Goal: Information Seeking & Learning: Learn about a topic

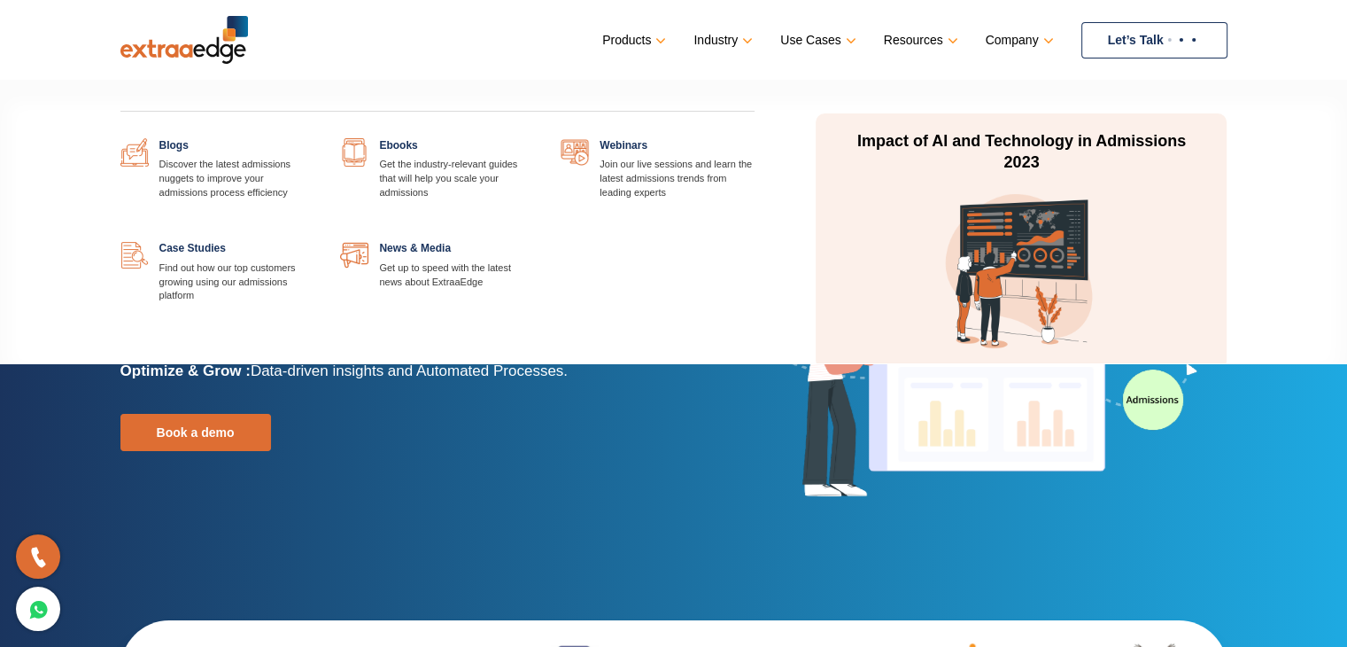
click at [1062, 158] on p "Impact of AI and Technology in Admissions 2023" at bounding box center [1021, 152] width 333 height 43
click at [1060, 174] on div "Impact of AI and Technology in Admissions 2023" at bounding box center [1021, 240] width 411 height 255
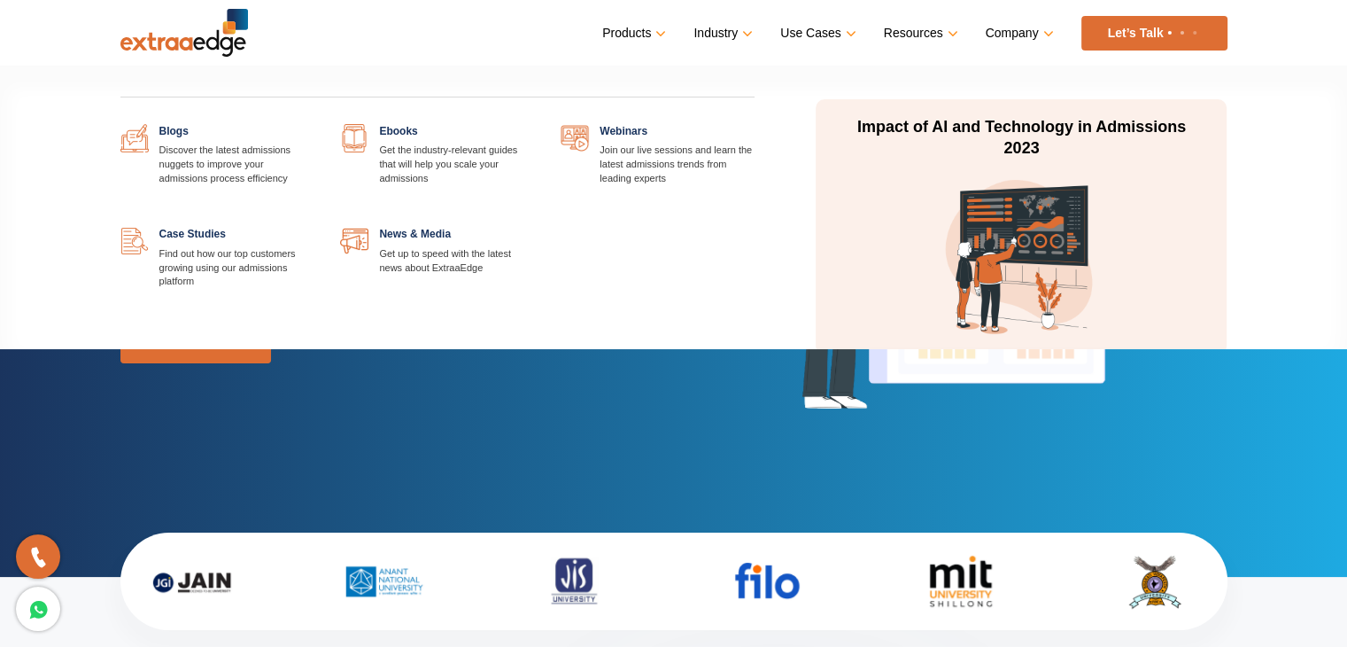
scroll to position [89, 0]
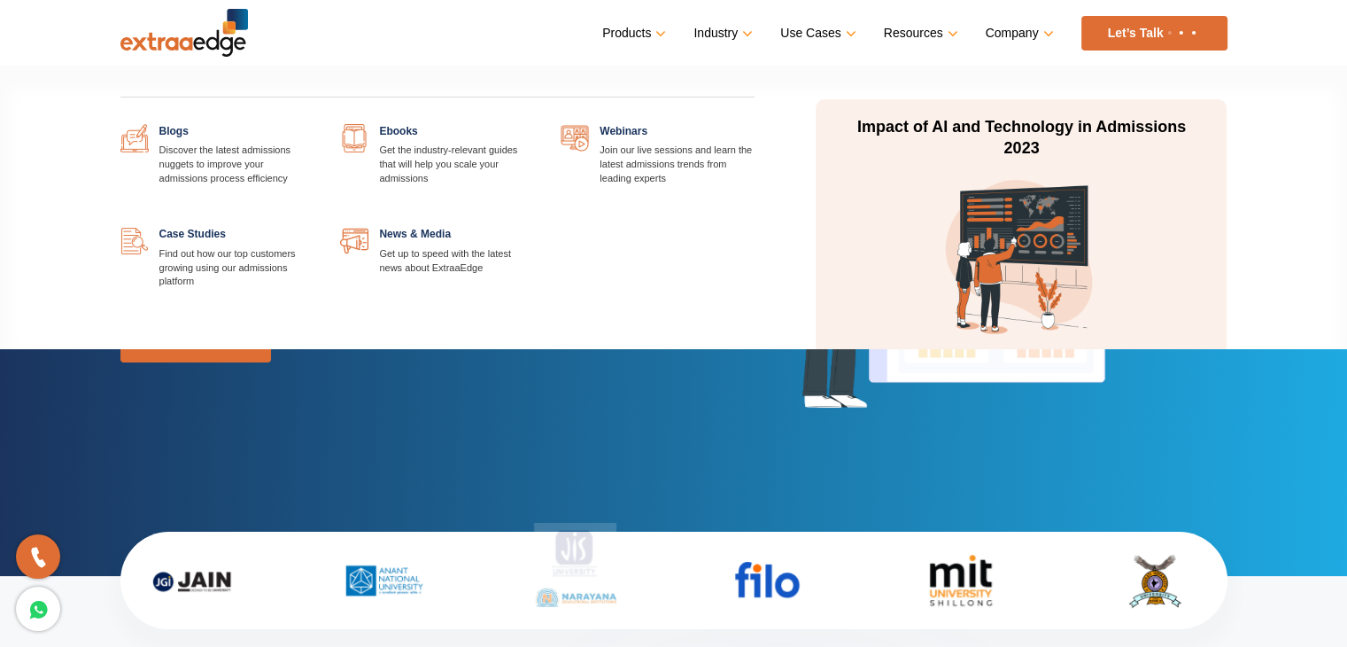
click at [1024, 221] on img at bounding box center [1021, 256] width 159 height 159
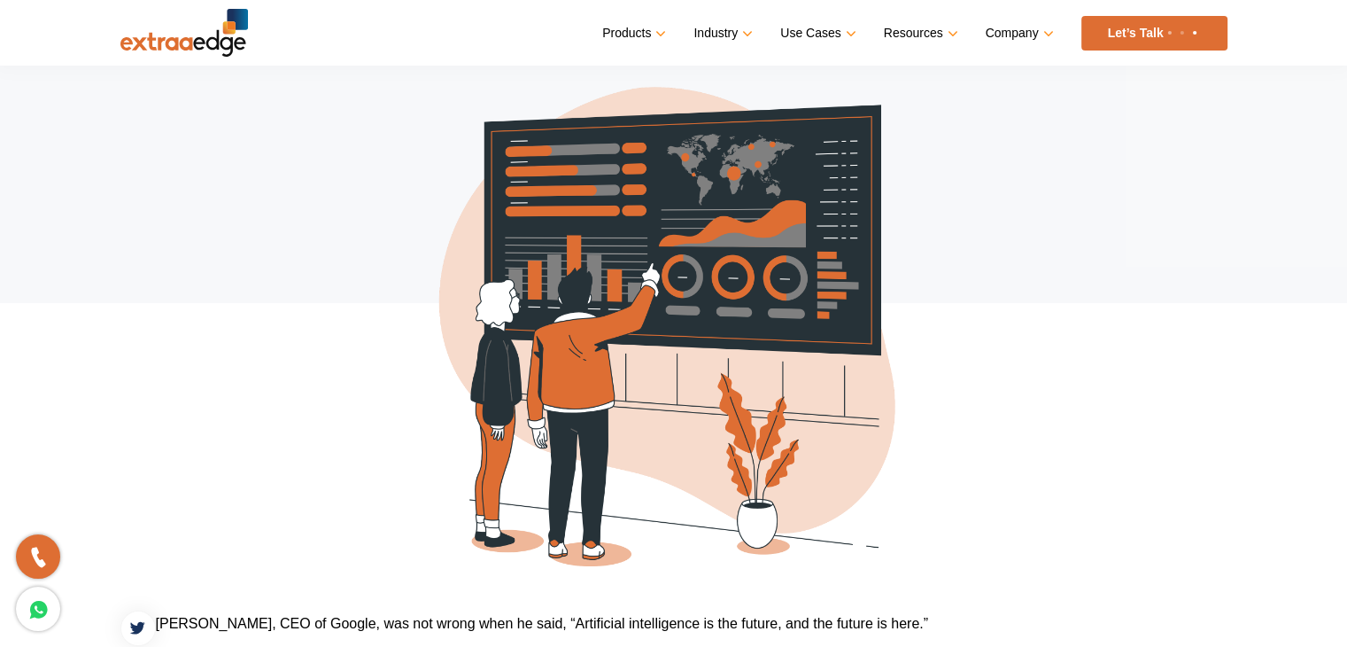
scroll to position [272, 0]
